Goal: Task Accomplishment & Management: Manage account settings

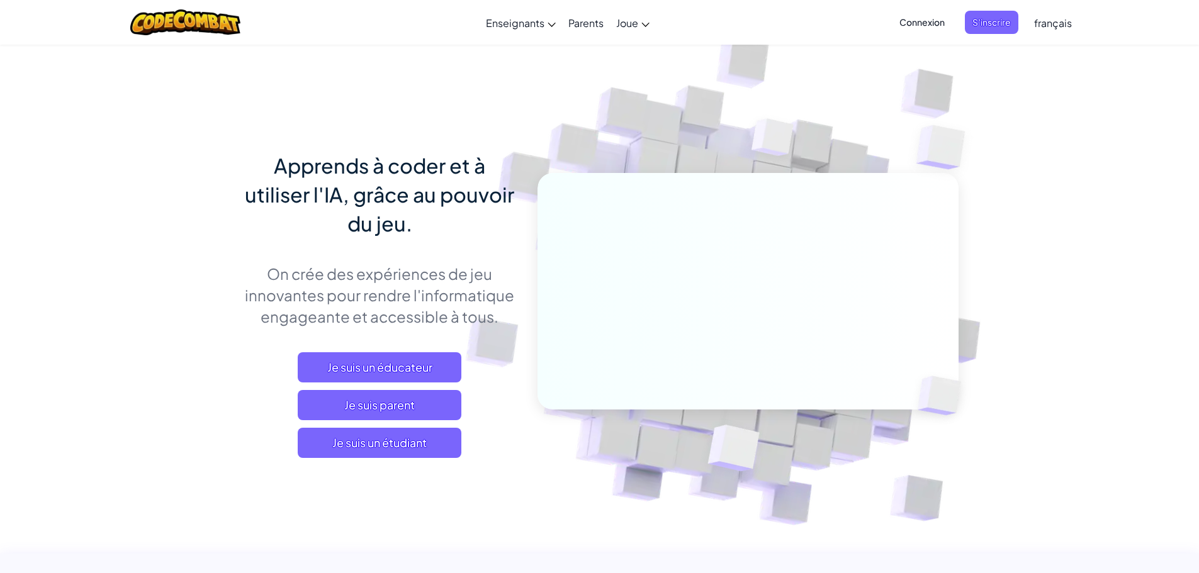
click at [921, 25] on span "Connexion" at bounding box center [922, 22] width 60 height 23
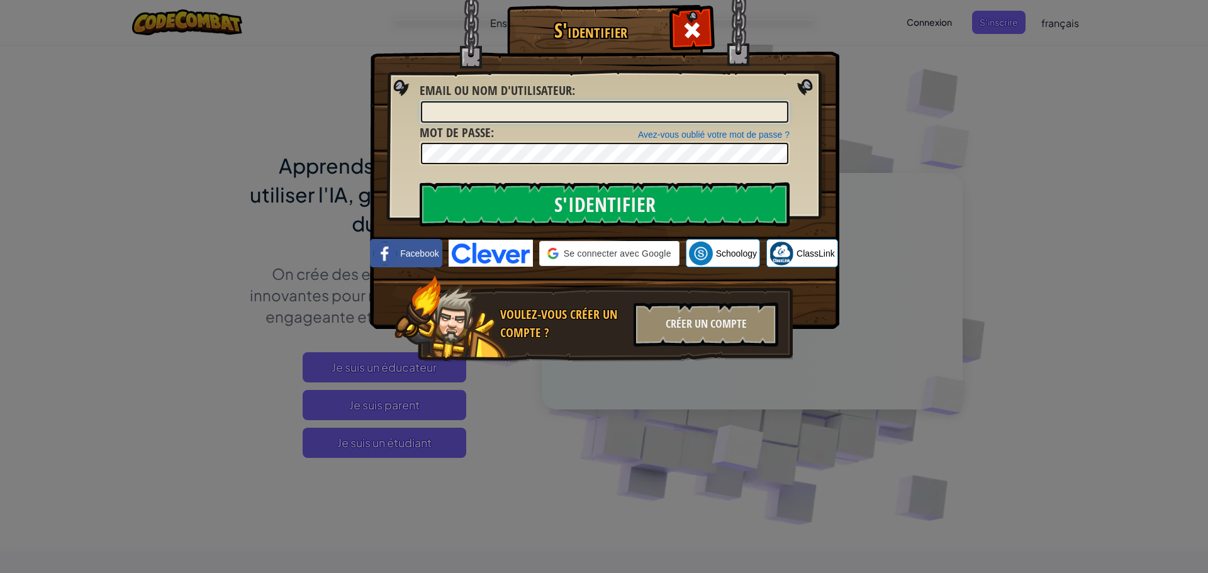
click at [510, 121] on input "Email ou nom d'utilisateur :" at bounding box center [605, 111] width 368 height 21
type input "s"
type input "S"
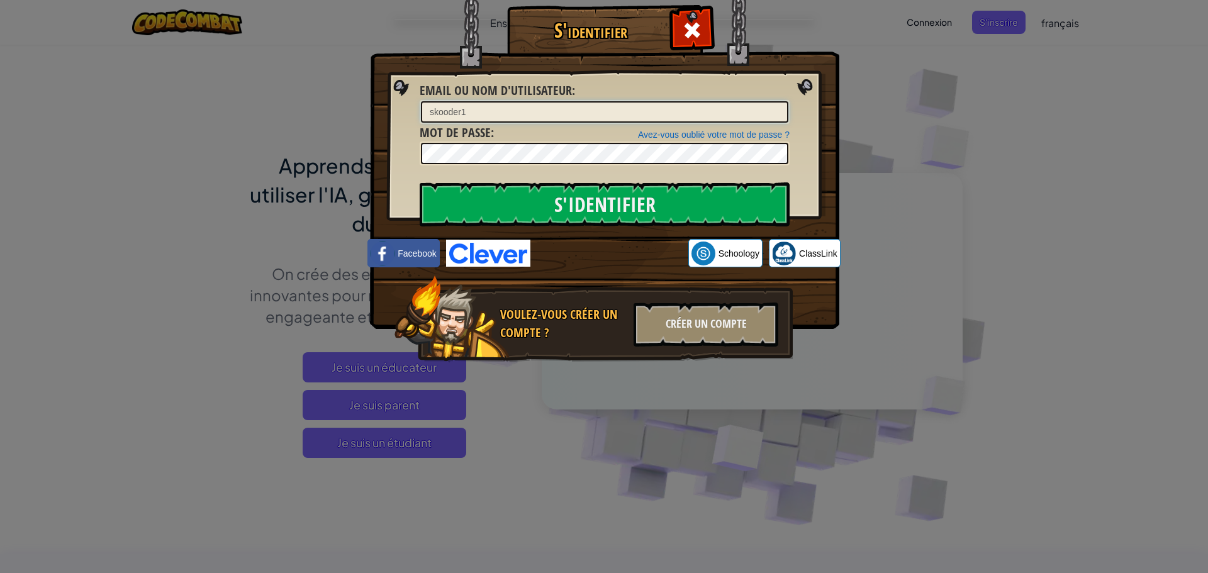
click at [510, 116] on input "skooder1" at bounding box center [605, 111] width 368 height 21
type input "skooder"
click at [520, 196] on input "S'identifier" at bounding box center [605, 205] width 370 height 44
